Goal: Information Seeking & Learning: Check status

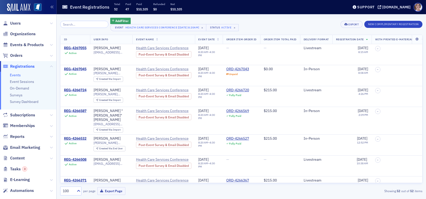
scroll to position [759, 0]
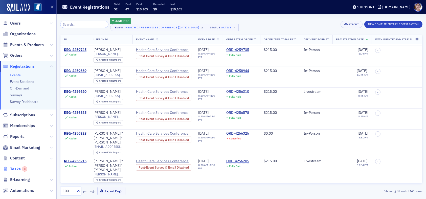
click at [18, 170] on span "Tasks 3" at bounding box center [18, 169] width 17 height 6
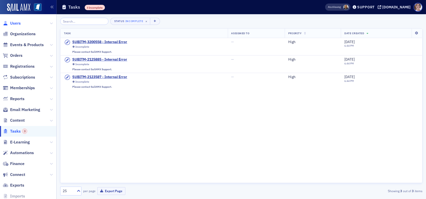
click at [16, 22] on span "Users" at bounding box center [15, 23] width 11 height 6
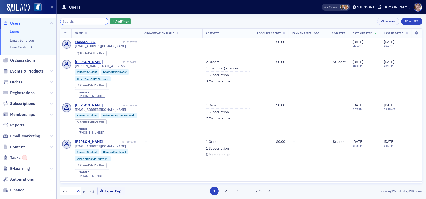
click at [81, 23] on input "search" at bounding box center [84, 21] width 48 height 7
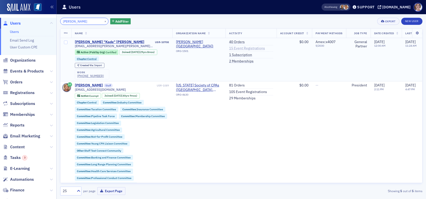
type input "kade moody"
click at [244, 47] on link "15 Event Registrations" at bounding box center [247, 48] width 36 height 5
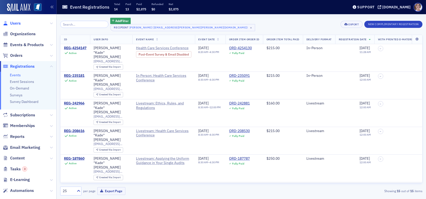
click at [18, 23] on span "Users" at bounding box center [15, 23] width 11 height 6
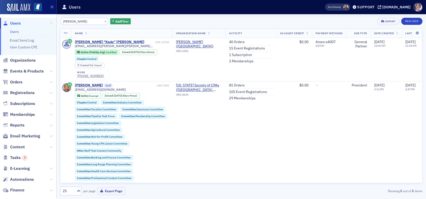
click at [16, 24] on span "Users" at bounding box center [15, 23] width 11 height 6
drag, startPoint x: 83, startPoint y: 22, endPoint x: 21, endPoint y: 20, distance: 61.8
click at [22, 21] on div "Users Users Email Send Log User Custom CPE Organizations Events & Products Orde…" at bounding box center [213, 99] width 426 height 199
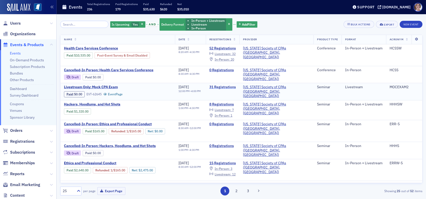
click at [236, 86] on link "31 Registrations" at bounding box center [223, 87] width 27 height 5
click at [110, 48] on span "Health Care Services Conference" at bounding box center [106, 48] width 85 height 5
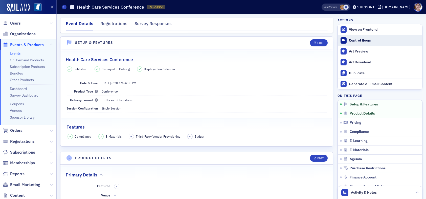
click at [361, 40] on div "Control Room" at bounding box center [384, 40] width 71 height 5
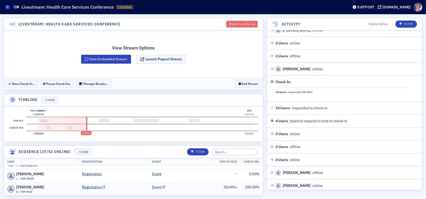
scroll to position [633, 0]
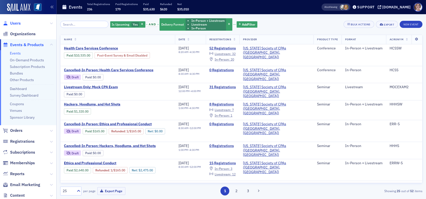
click at [13, 22] on span "Users" at bounding box center [15, 23] width 11 height 6
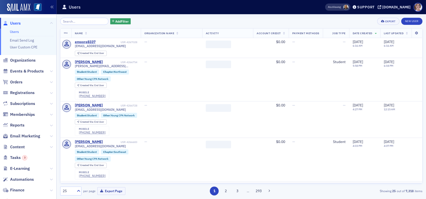
click at [81, 22] on input "search" at bounding box center [84, 21] width 48 height 7
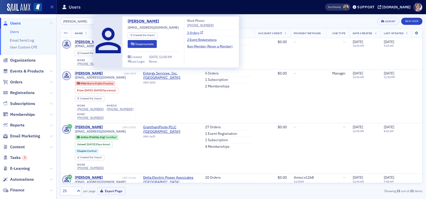
click at [194, 32] on link "2 Orders" at bounding box center [195, 32] width 16 height 5
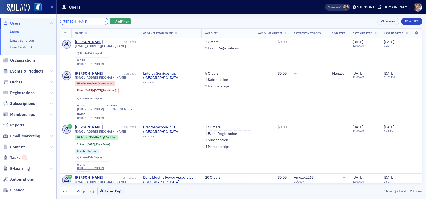
drag, startPoint x: 83, startPoint y: 21, endPoint x: 40, endPoint y: 19, distance: 42.3
click at [41, 20] on div "Users Users Email Send Log User Custom CPE Organizations Events & Products Orde…" at bounding box center [213, 99] width 426 height 199
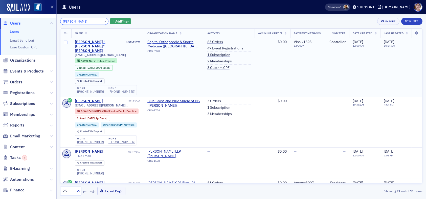
type input "neal bump"
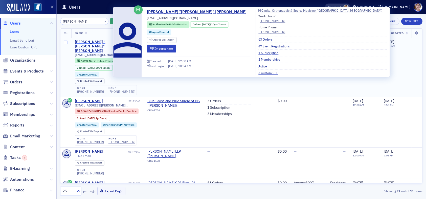
click at [98, 40] on div "William "Neal" Bumpus" at bounding box center [100, 46] width 51 height 13
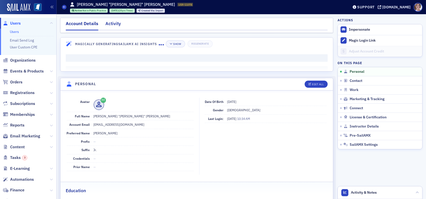
click at [119, 25] on div "Activity" at bounding box center [113, 24] width 15 height 9
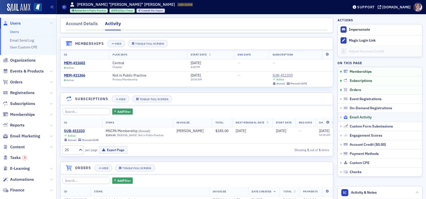
click at [357, 116] on span "Email Activity" at bounding box center [361, 117] width 22 height 5
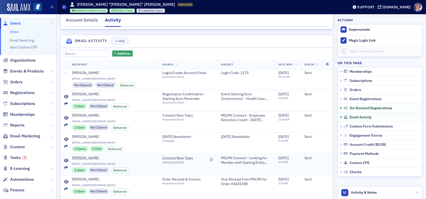
scroll to position [531, 0]
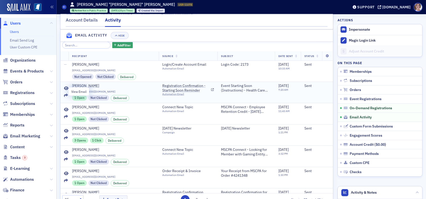
click at [66, 90] on icon at bounding box center [66, 88] width 5 height 4
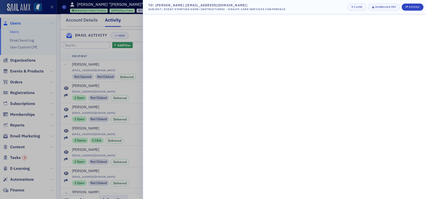
click at [354, 11] on header "To: Neal Bumpus (nbumpus@capitalortho.com) Subject: Event Starting Soon (Instru…" at bounding box center [284, 7] width 283 height 14
click at [354, 9] on button "Close" at bounding box center [357, 7] width 19 height 7
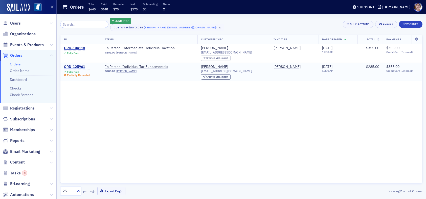
click at [81, 65] on div "ORD-125961" at bounding box center [77, 67] width 26 height 5
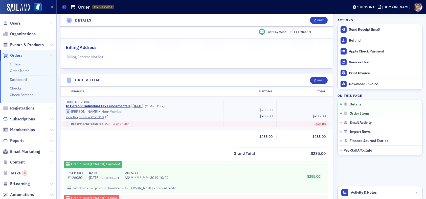
scroll to position [101, 0]
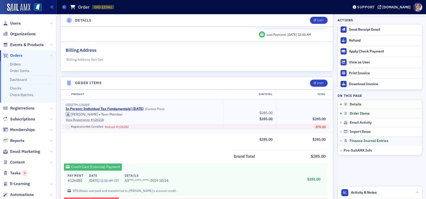
click at [355, 141] on span "Finance Journal Entries" at bounding box center [369, 140] width 39 height 5
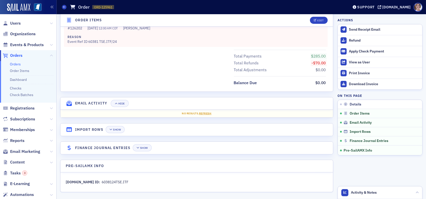
scroll to position [288, 0]
click at [143, 146] on div "Show" at bounding box center [144, 147] width 8 height 3
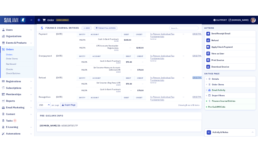
scroll to position [27, 105]
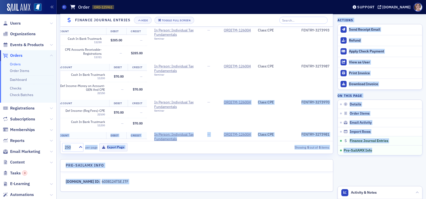
drag, startPoint x: 310, startPoint y: 123, endPoint x: 445, endPoint y: 119, distance: 135.2
click at [426, 119] on html "Users Organizations Events & Products Orders Orders Order Items Dashboard Check…" at bounding box center [213, 99] width 426 height 199
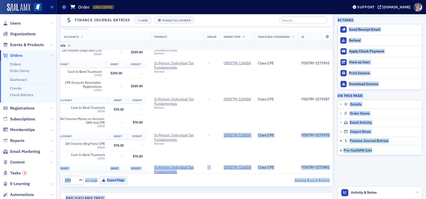
scroll to position [27, 91]
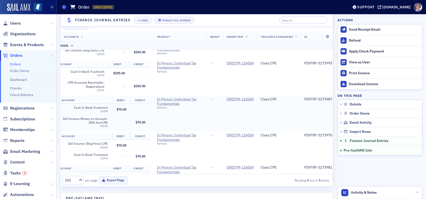
click at [312, 105] on td "FENTRY-3273987" at bounding box center [318, 113] width 35 height 36
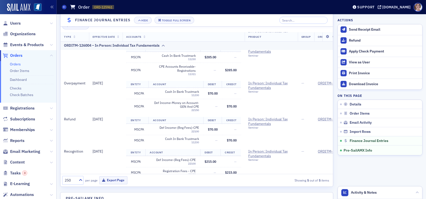
scroll to position [52, 0]
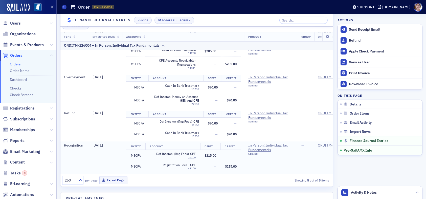
click at [303, 162] on td "—" at bounding box center [306, 157] width 17 height 32
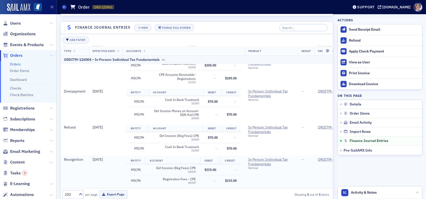
scroll to position [404, 0]
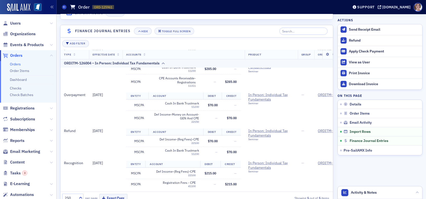
click at [239, 31] on header "Finance Journal Entries Hide Toggle Full Screen" at bounding box center [196, 31] width 273 height 12
click at [16, 22] on span "Users" at bounding box center [15, 23] width 11 height 6
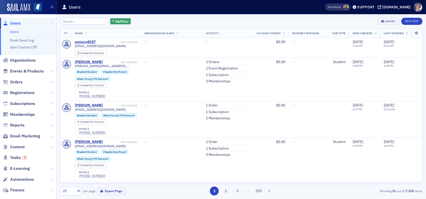
click at [204, 21] on div "Add Filter Export New User" at bounding box center [241, 21] width 363 height 7
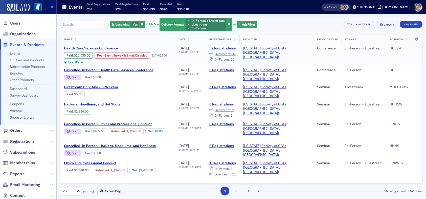
click at [108, 47] on span "Health Care Services Conference" at bounding box center [106, 48] width 85 height 5
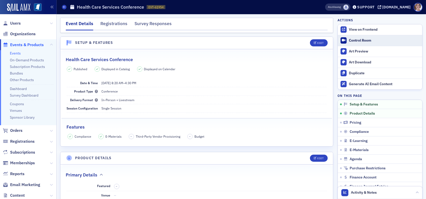
click at [358, 40] on div "Control Room" at bounding box center [384, 40] width 71 height 5
click at [15, 23] on span "Users" at bounding box center [15, 23] width 11 height 6
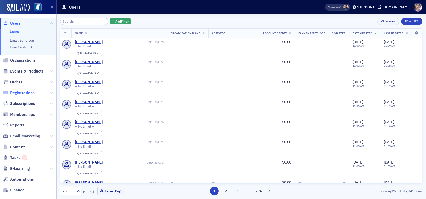
click at [23, 92] on span "Registrations" at bounding box center [22, 93] width 25 height 6
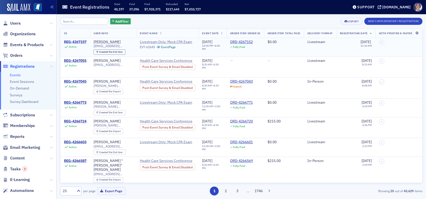
click at [74, 42] on div "REG-4267157" at bounding box center [75, 42] width 23 height 5
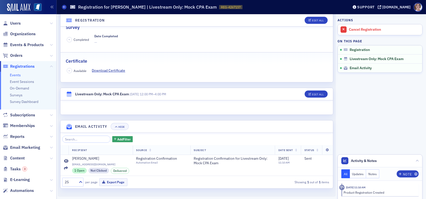
scroll to position [90, 0]
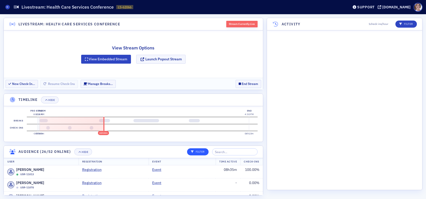
scroll to position [600, 0]
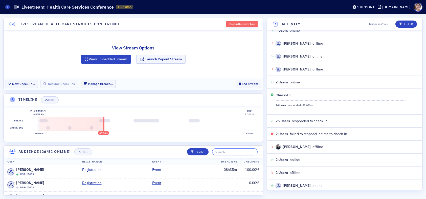
click at [241, 150] on input "search" at bounding box center [235, 151] width 46 height 7
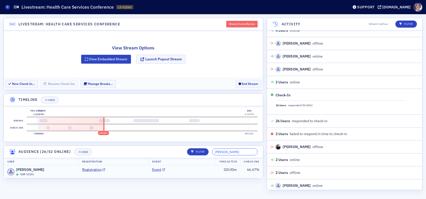
type input "[PERSON_NAME]"
click at [201, 172] on td "Event" at bounding box center [182, 171] width 67 height 13
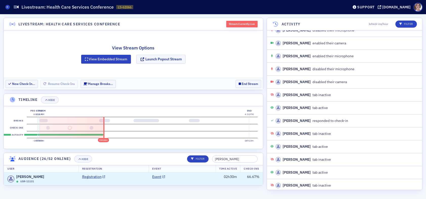
scroll to position [639, 0]
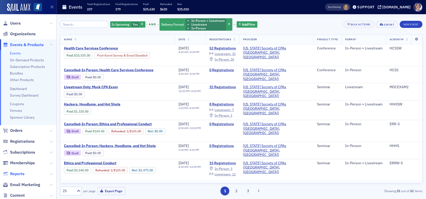
click at [19, 173] on span "Reports" at bounding box center [17, 174] width 14 height 6
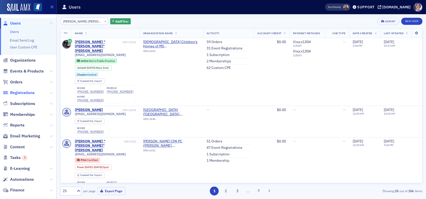
click at [23, 93] on span "Registrations" at bounding box center [22, 93] width 25 height 6
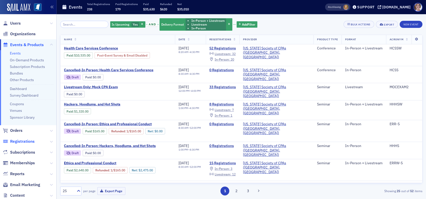
click at [23, 142] on span "Registrations" at bounding box center [22, 141] width 25 height 6
